Goal: Task Accomplishment & Management: Use online tool/utility

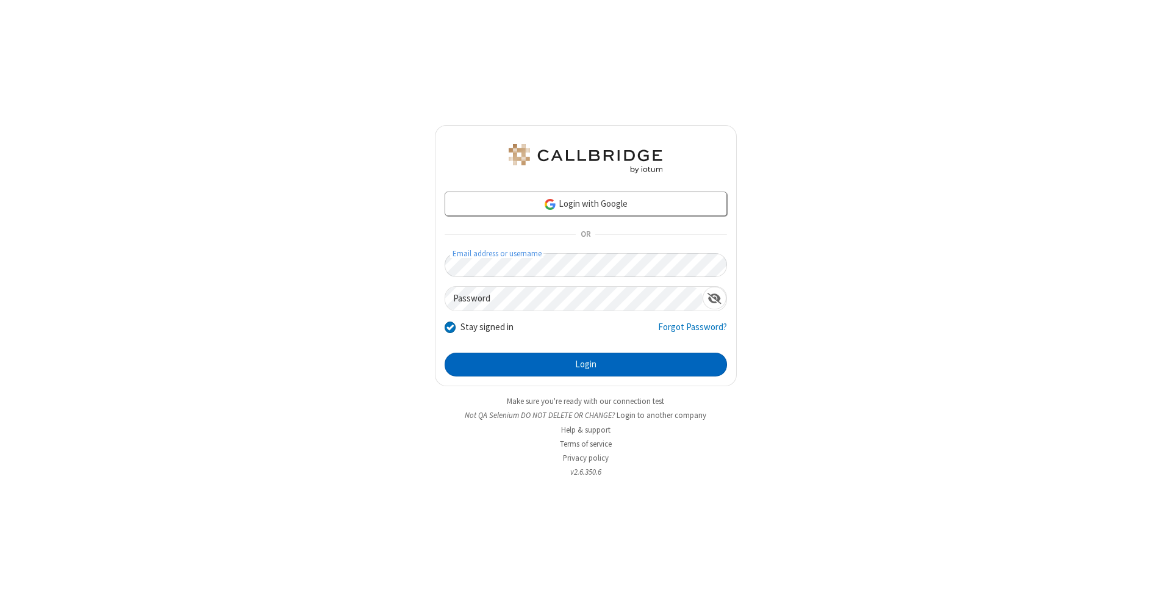
click at [586, 365] on button "Login" at bounding box center [586, 365] width 282 height 24
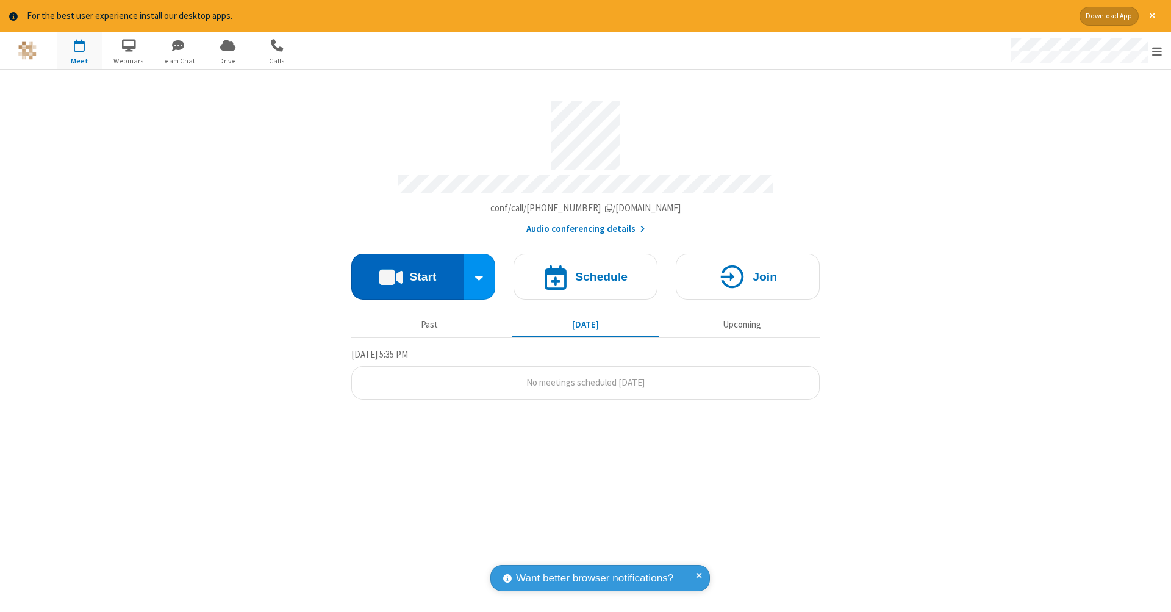
click at [408, 270] on button "Start" at bounding box center [407, 277] width 113 height 46
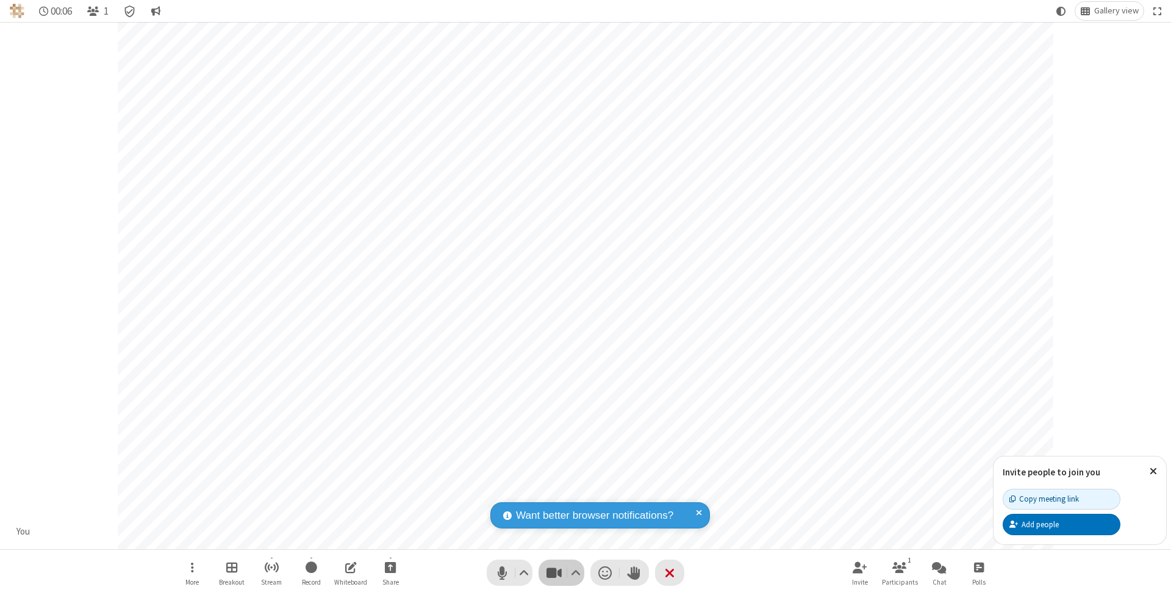
click at [554, 572] on span "Stop video (⌘+Shift+V)" at bounding box center [554, 573] width 18 height 18
click at [554, 572] on span "Start video (⌘+Shift+V)" at bounding box center [554, 573] width 18 height 18
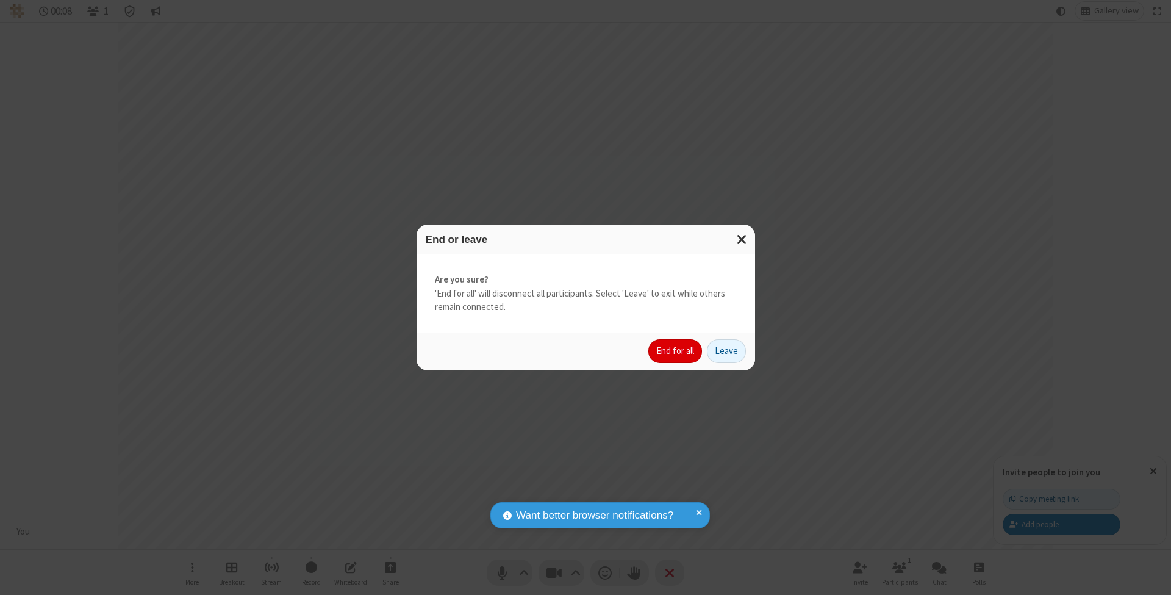
click at [676, 350] on button "End for all" at bounding box center [676, 351] width 54 height 24
